Goal: Information Seeking & Learning: Learn about a topic

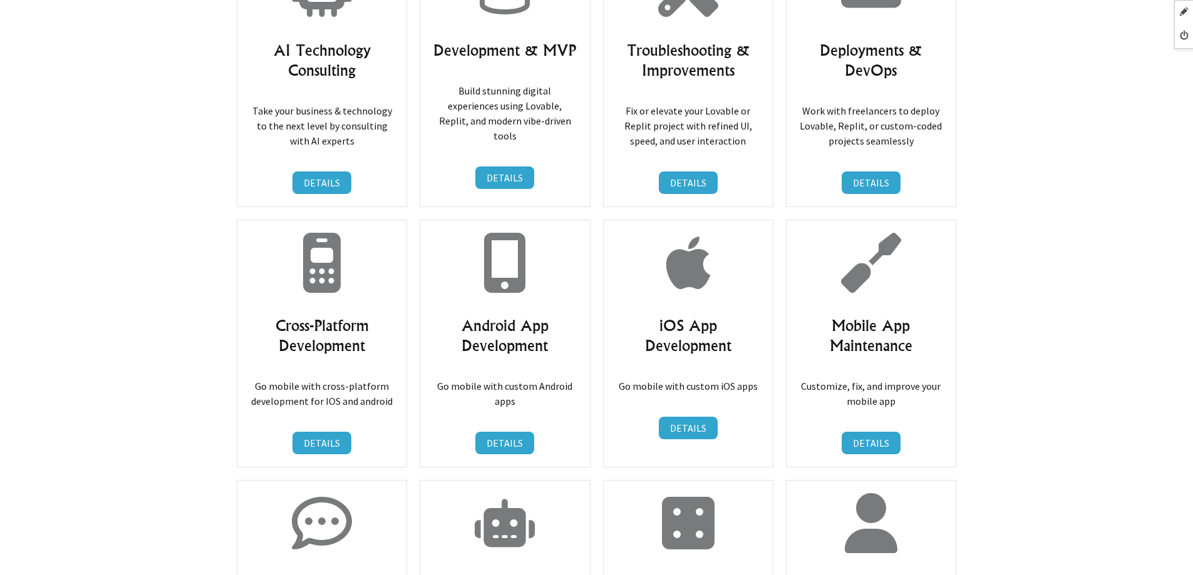
scroll to position [6826, 0]
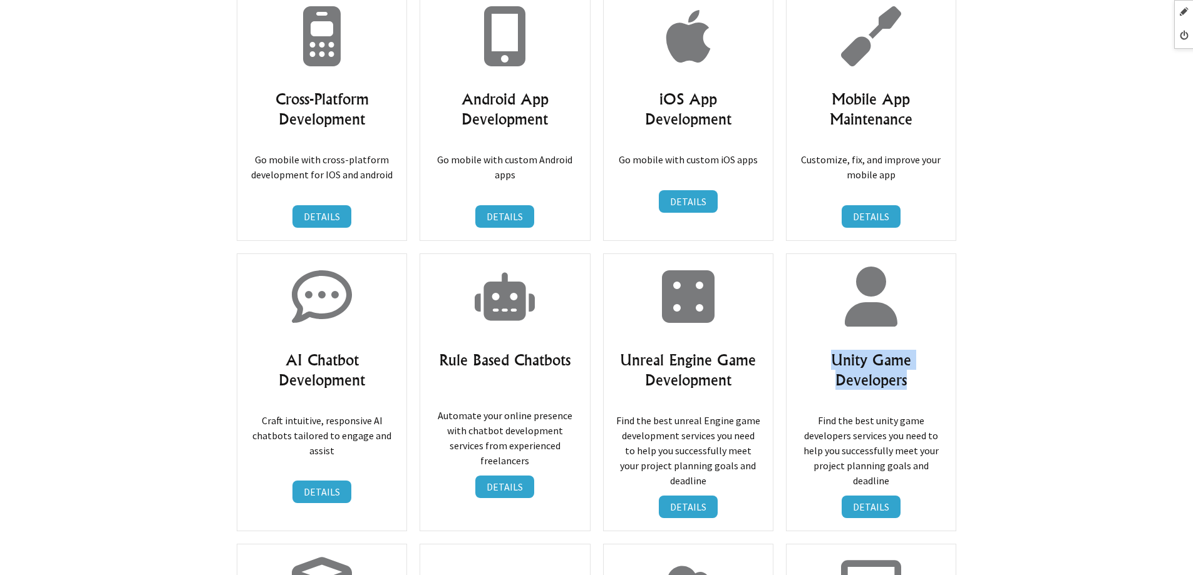
drag, startPoint x: 832, startPoint y: 270, endPoint x: 922, endPoint y: 297, distance: 94.3
click at [922, 350] on h3 "Unity Game Developers" at bounding box center [871, 370] width 144 height 40
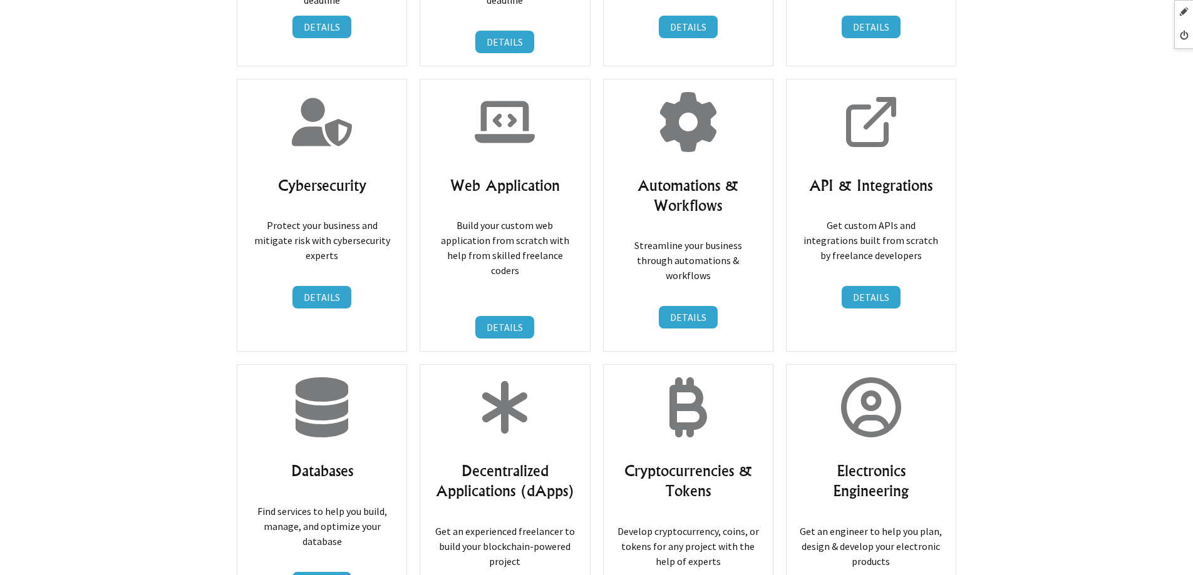
scroll to position [7702, 0]
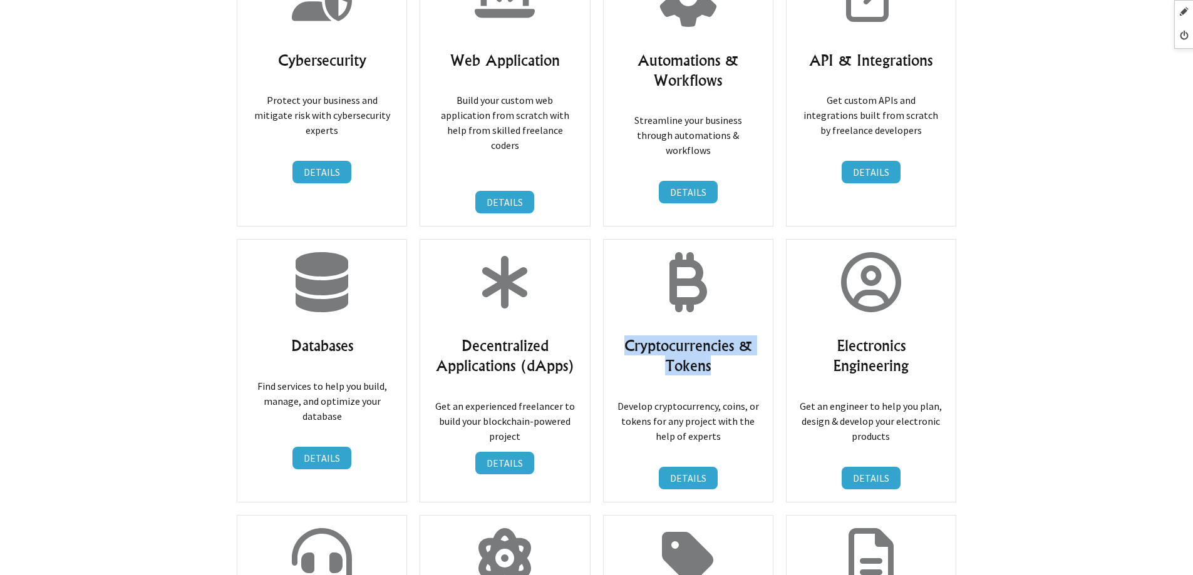
drag, startPoint x: 626, startPoint y: 224, endPoint x: 742, endPoint y: 250, distance: 118.8
click at [742, 336] on h3 "Cryptocurrencies & Tokens" at bounding box center [688, 356] width 144 height 40
copy h3 "Cryptocurrencies & Tokens"
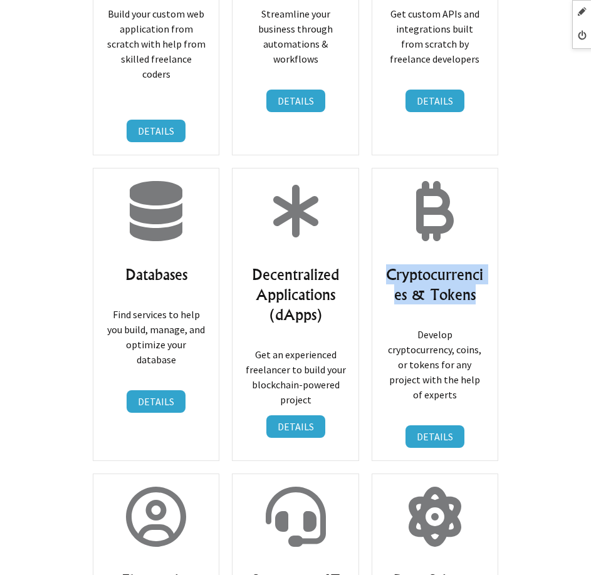
scroll to position [11438, 0]
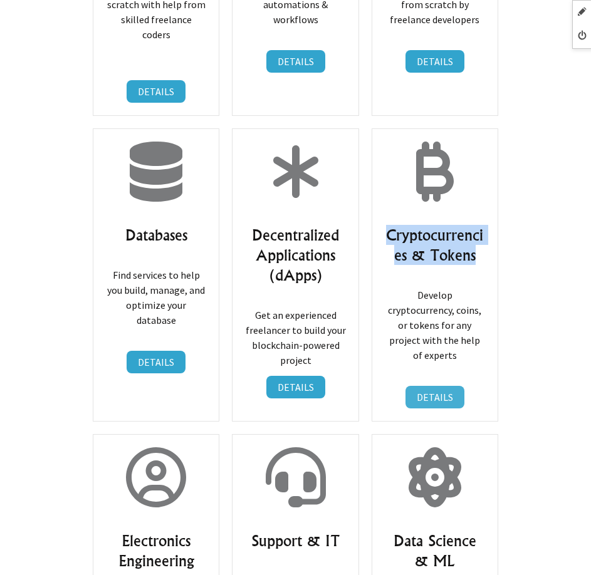
click at [452, 386] on link "DETAILS" at bounding box center [434, 397] width 59 height 23
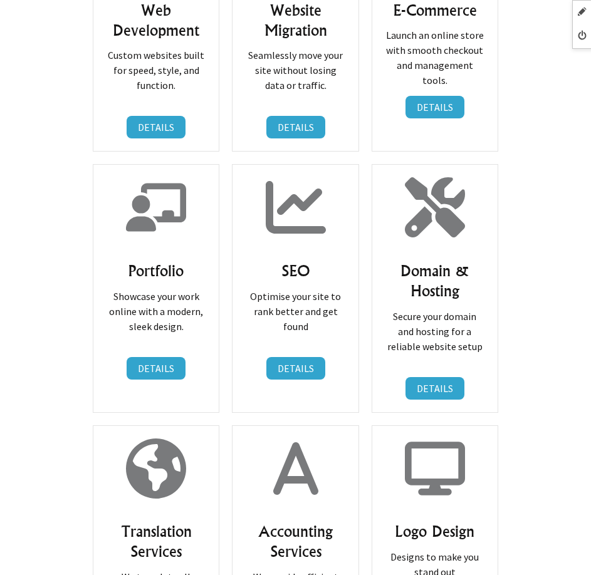
scroll to position [939, 0]
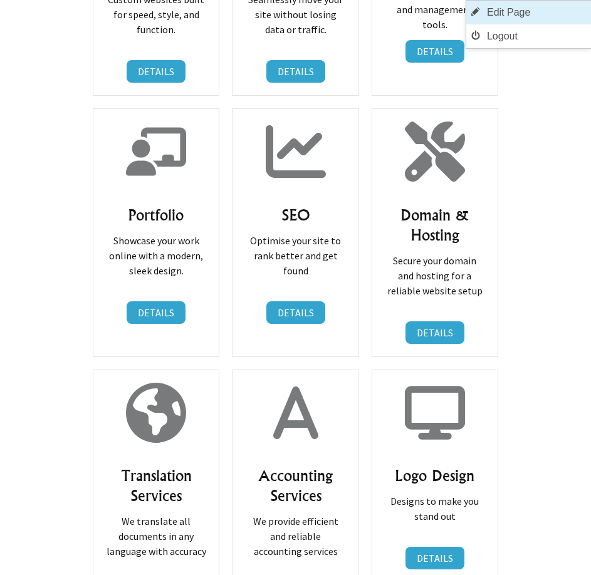
click at [519, 13] on link "Edit Page" at bounding box center [528, 13] width 125 height 24
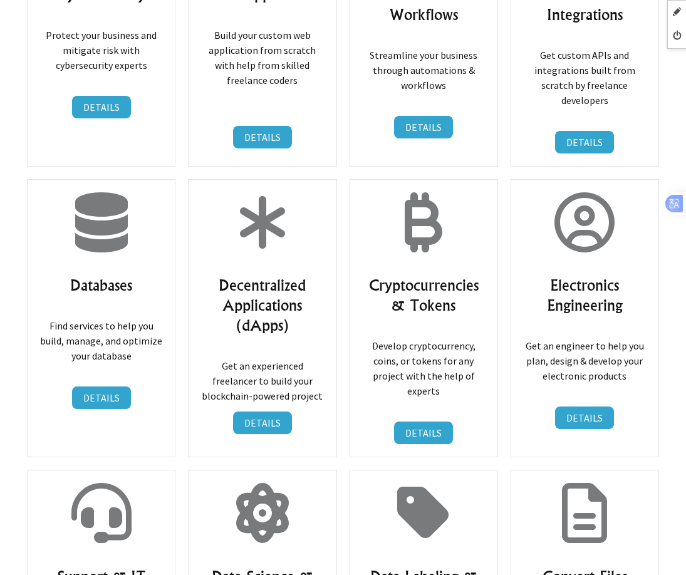
scroll to position [8235, 0]
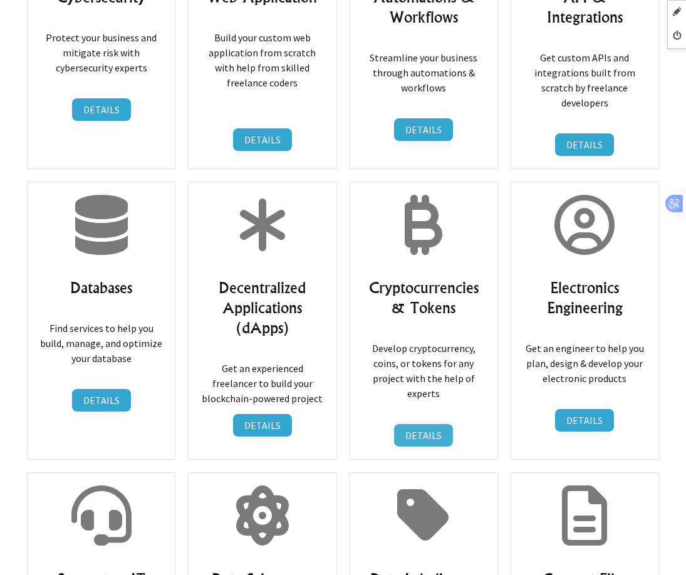
click at [419, 424] on link "DETAILS" at bounding box center [423, 435] width 59 height 23
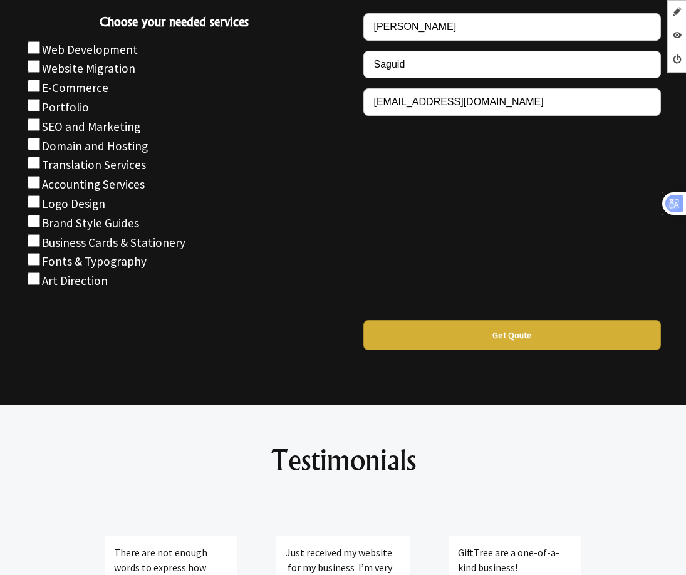
scroll to position [2129, 0]
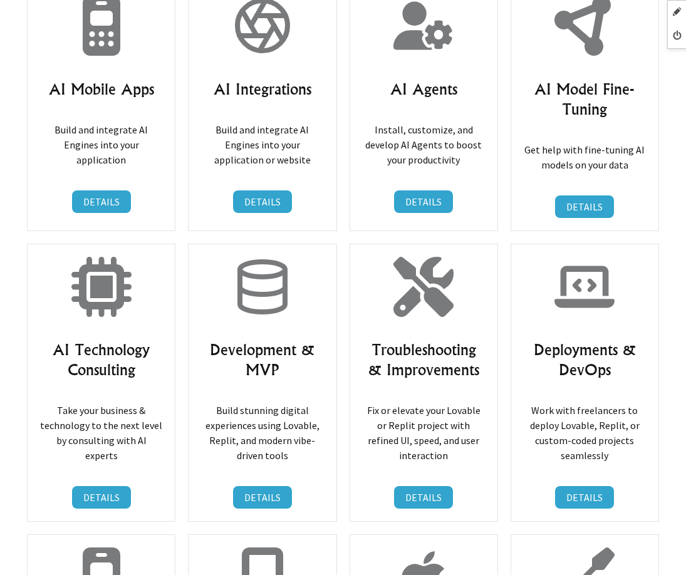
scroll to position [6704, 0]
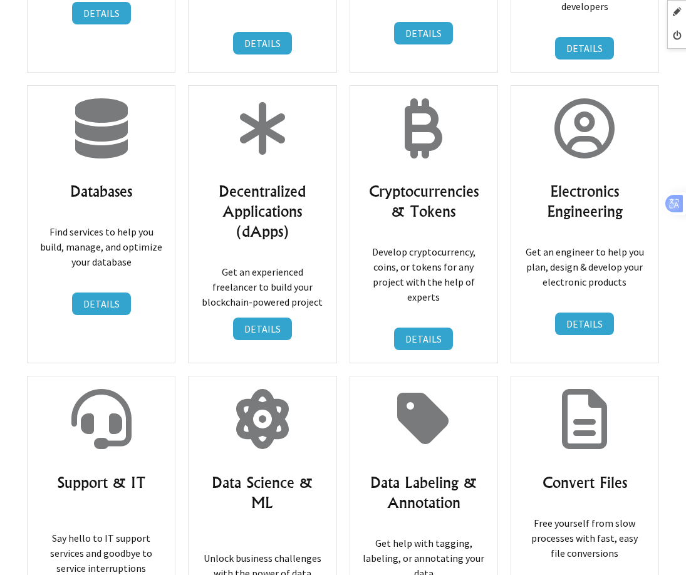
scroll to position [8519, 0]
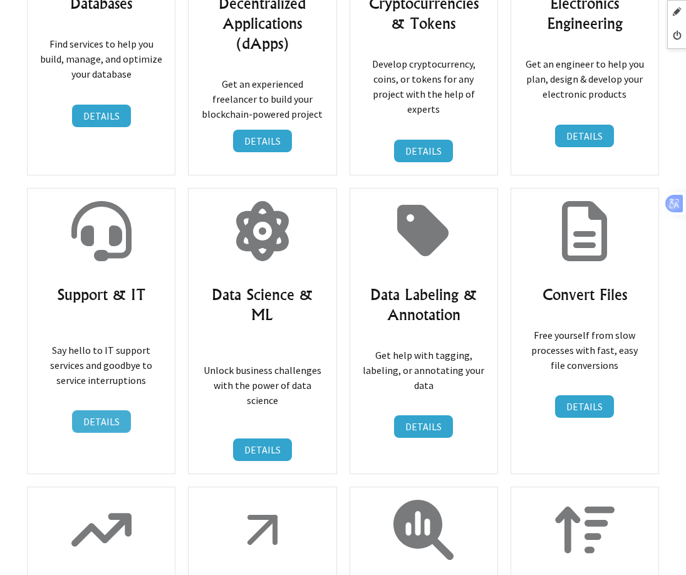
click at [88, 410] on link "DETAILS" at bounding box center [101, 421] width 59 height 23
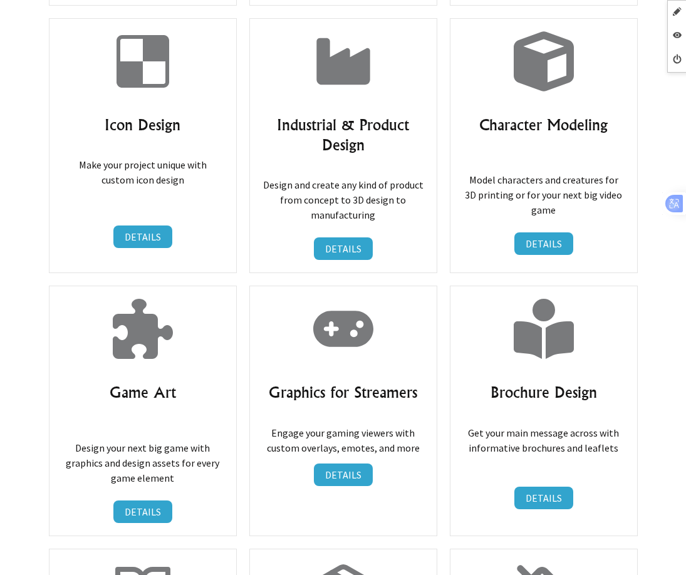
scroll to position [4195, 0]
